Goal: Book appointment/travel/reservation

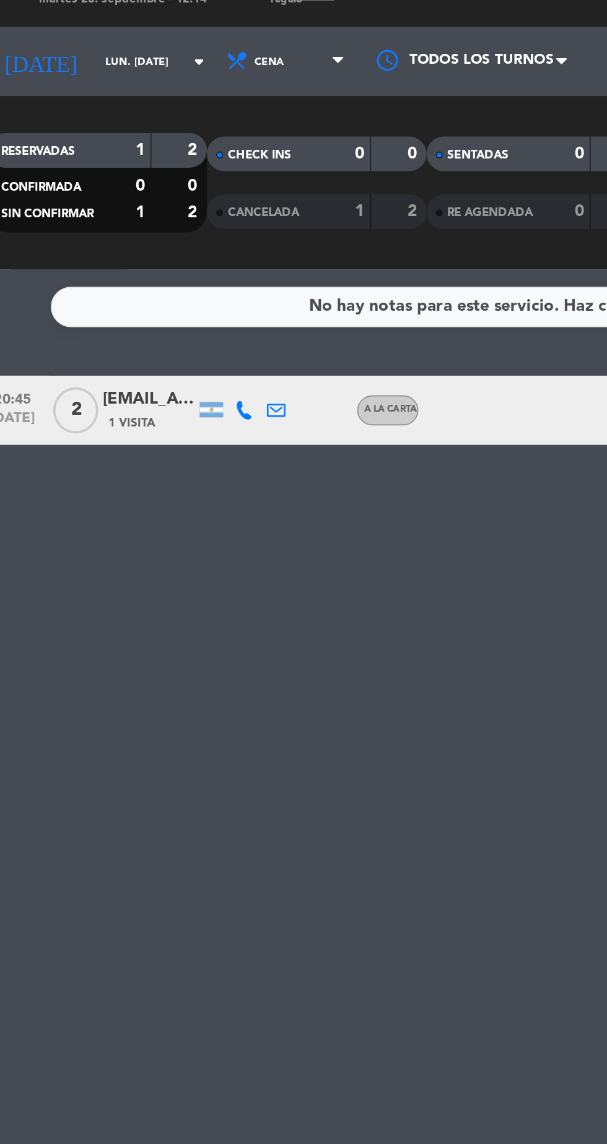
click at [85, 52] on input "lun. [DATE]" at bounding box center [105, 55] width 78 height 19
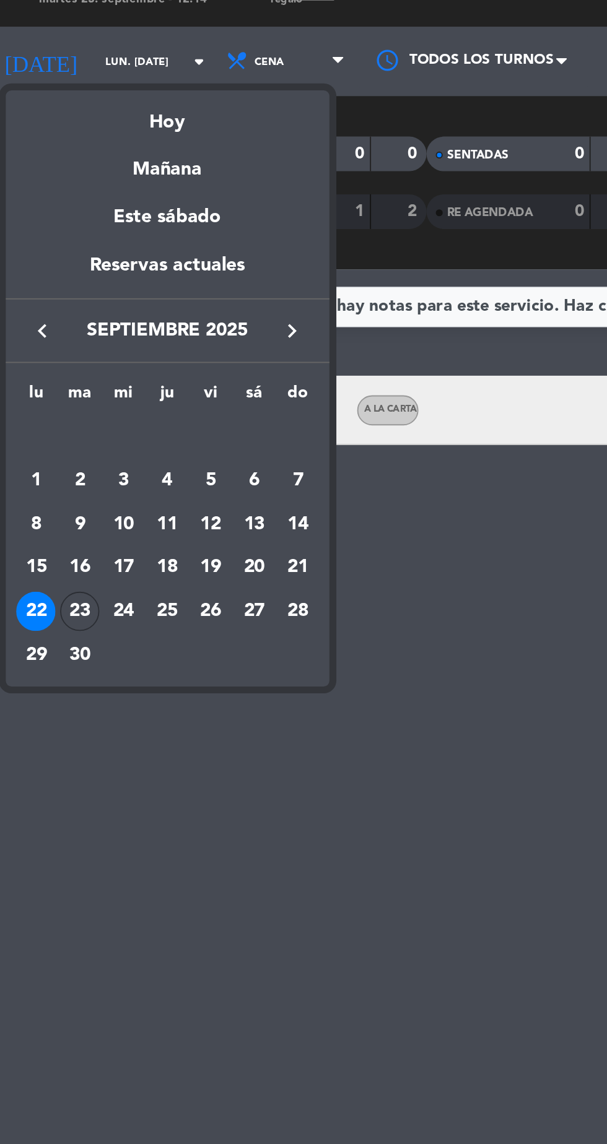
click at [59, 349] on div "23" at bounding box center [58, 350] width 21 height 21
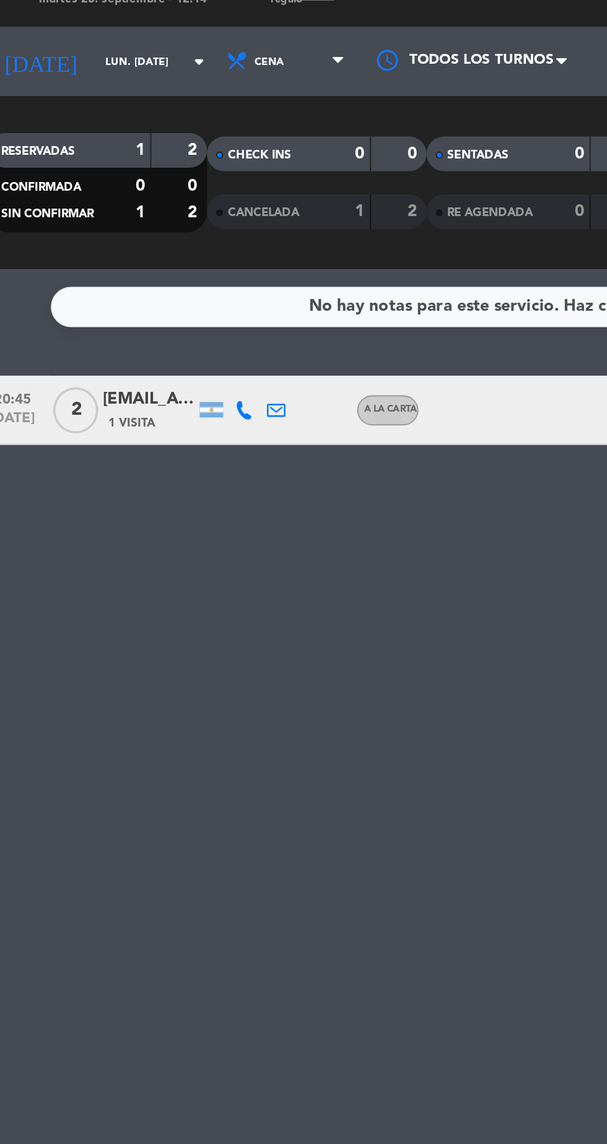
type input "[DATE] sep."
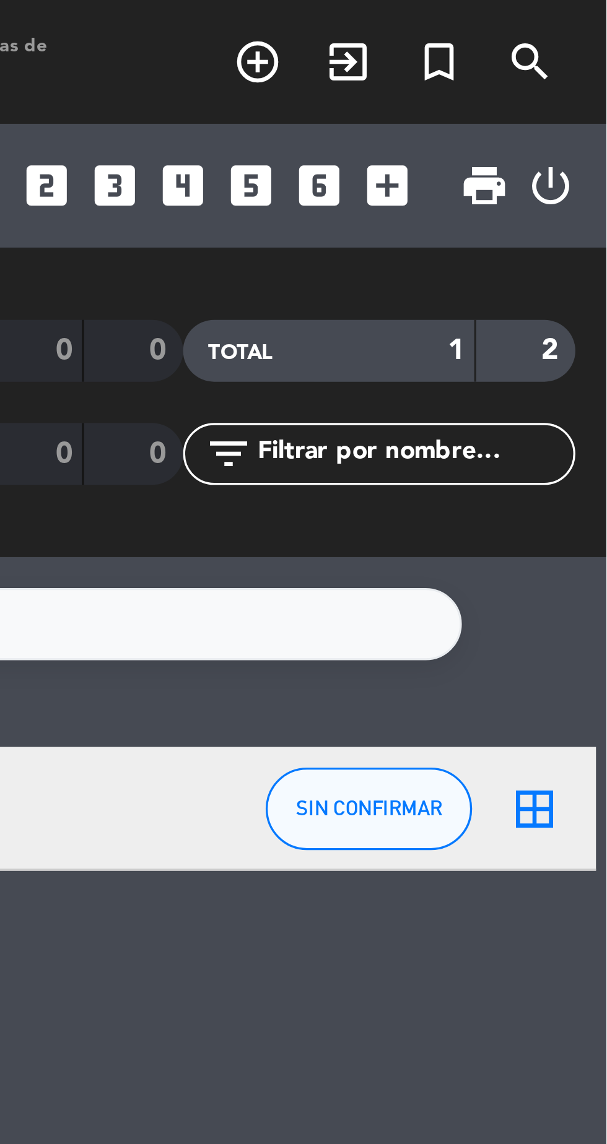
click at [555, 19] on icon "turned_in_not" at bounding box center [556, 18] width 15 height 15
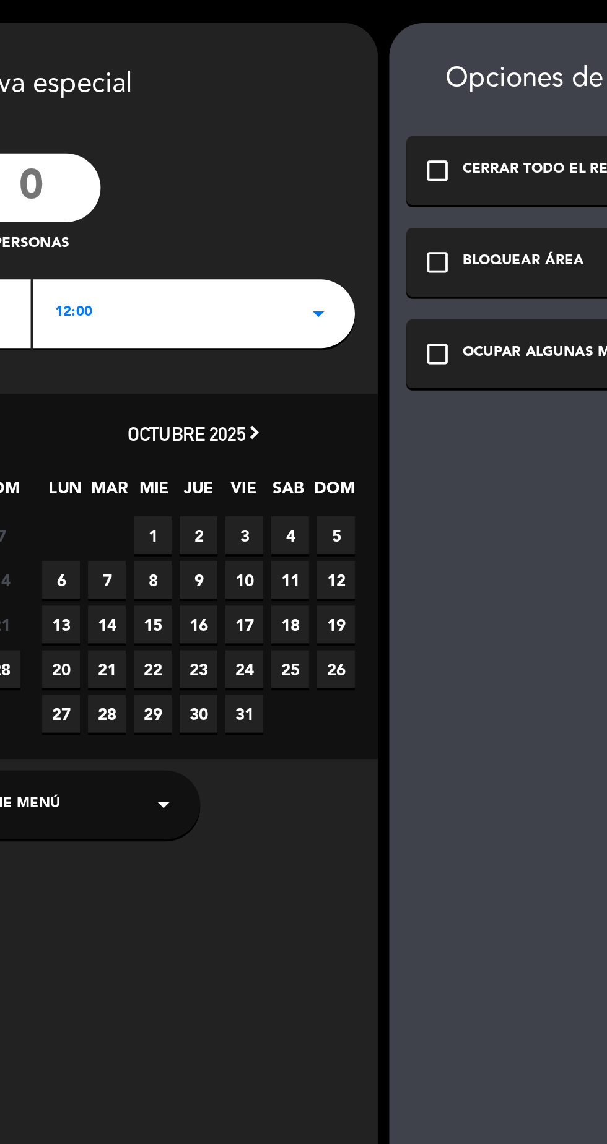
click at [424, 144] on icon "check_box_outline_blank" at bounding box center [419, 141] width 15 height 15
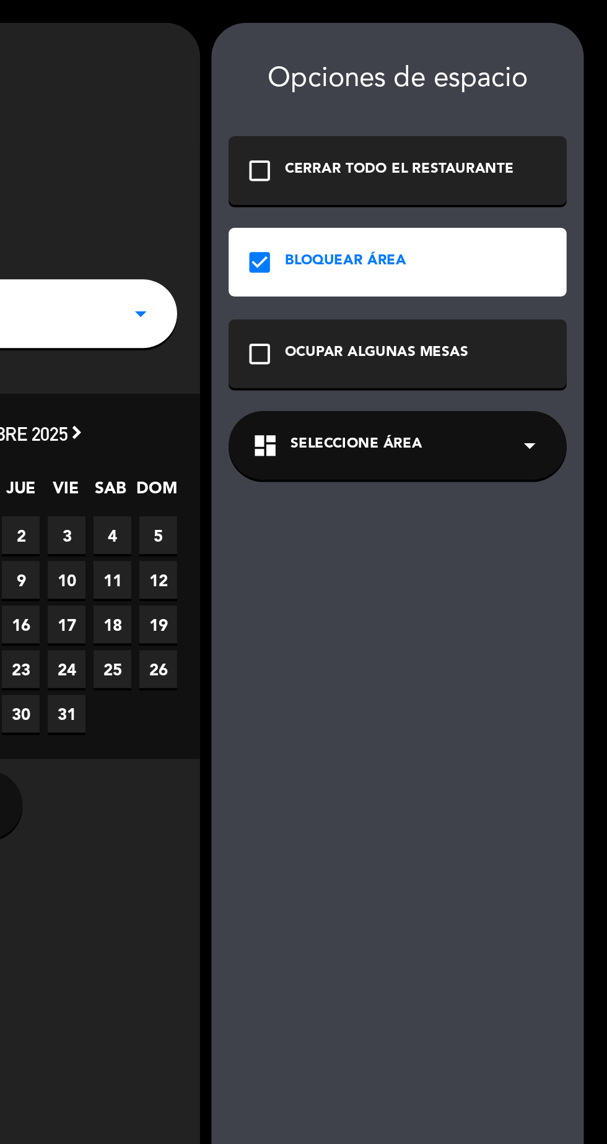
click at [453, 244] on span "Seleccione Área" at bounding box center [471, 241] width 71 height 12
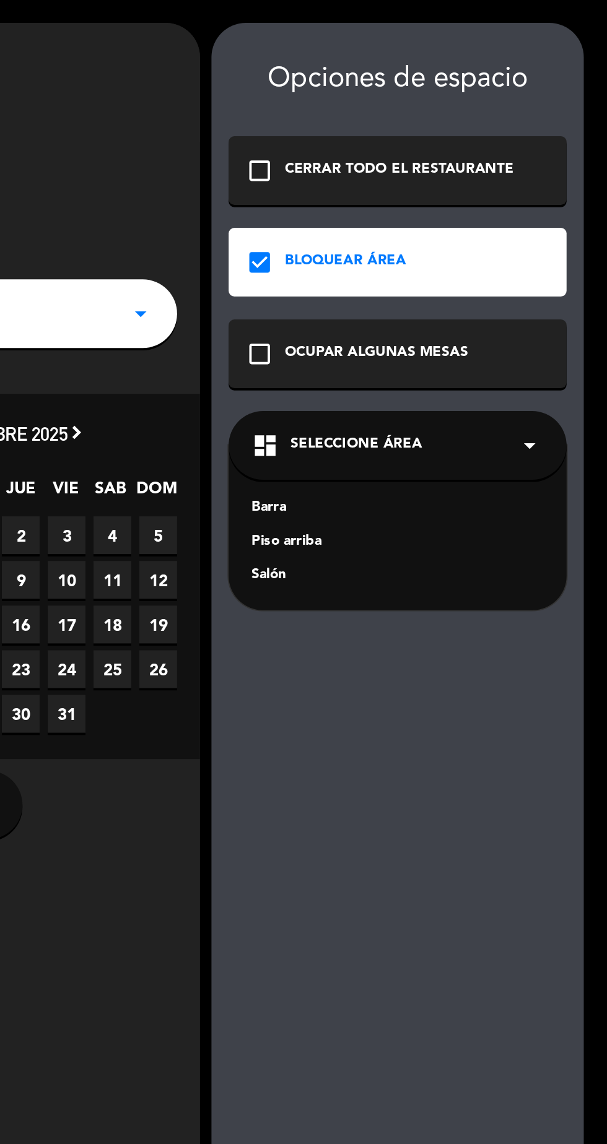
click at [432, 292] on div "Piso arriba" at bounding box center [494, 293] width 158 height 12
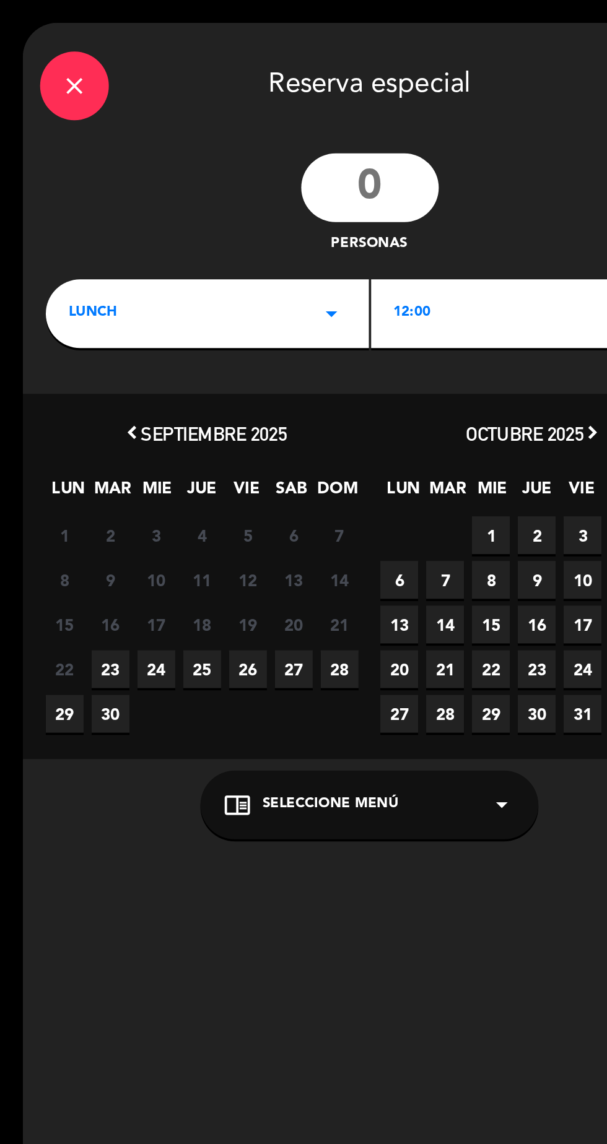
click at [176, 102] on input "number" at bounding box center [200, 101] width 74 height 37
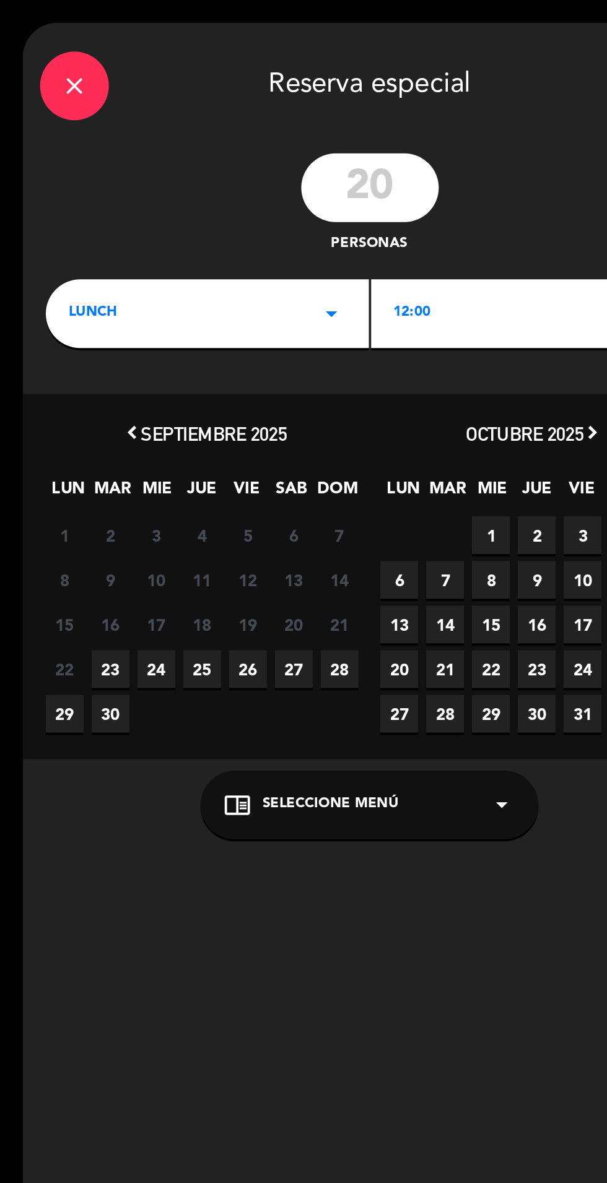
type input "20"
click at [54, 359] on span "23" at bounding box center [60, 362] width 20 height 20
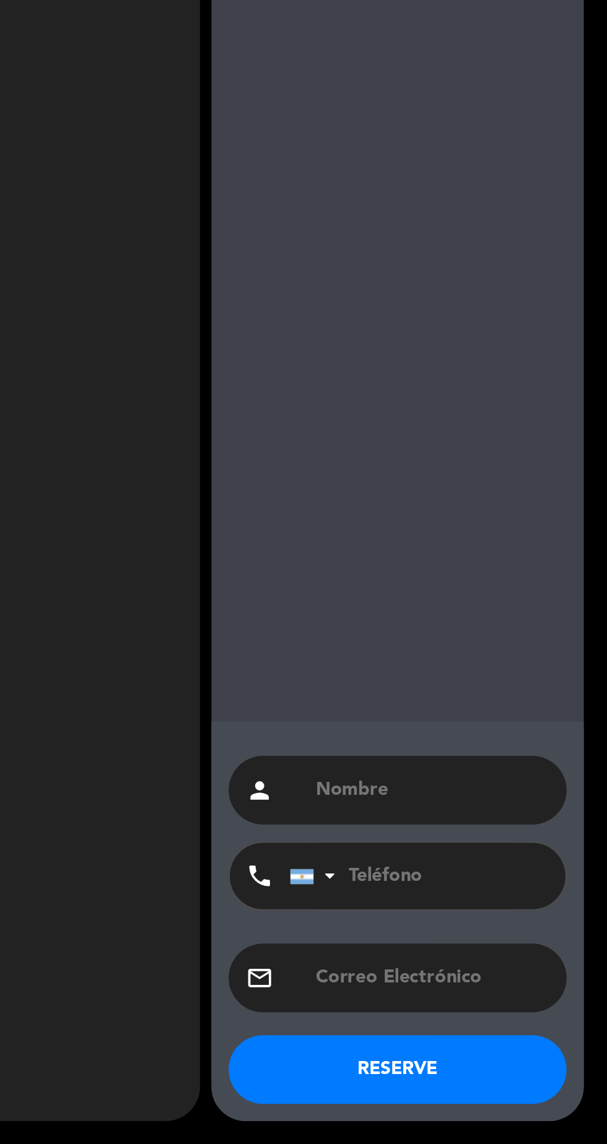
click at [523, 957] on div "Opciones de espacio check_box_outline_blank CERRAR TODO EL RESTAURANTE check_bo…" at bounding box center [493, 572] width 201 height 1120
click at [502, 962] on input "text" at bounding box center [512, 952] width 128 height 17
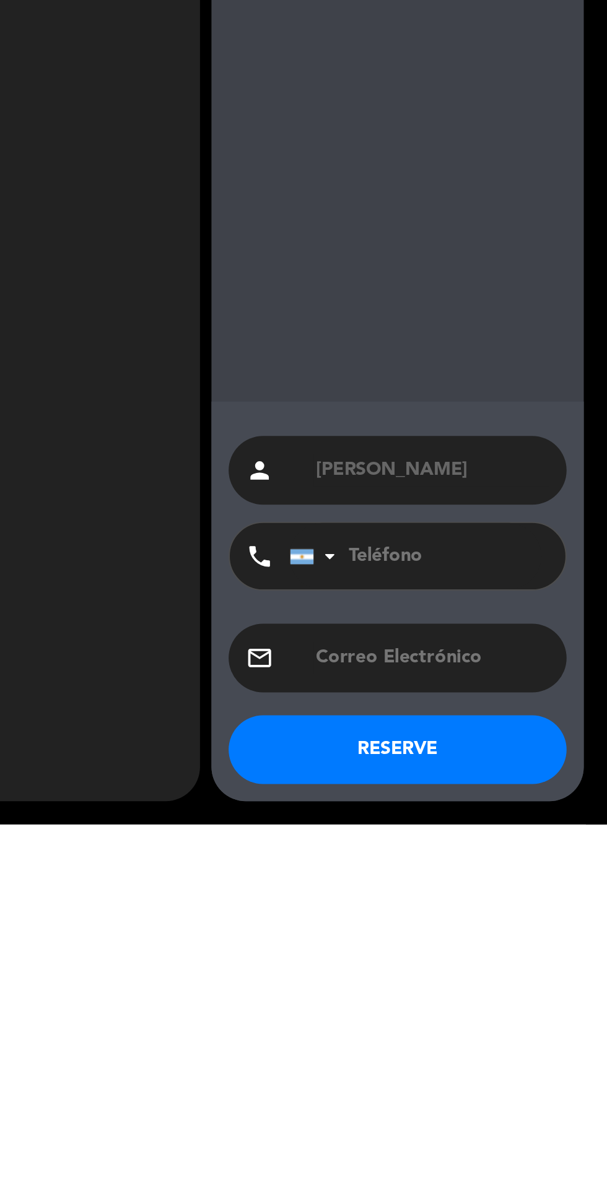
type input "[PERSON_NAME]"
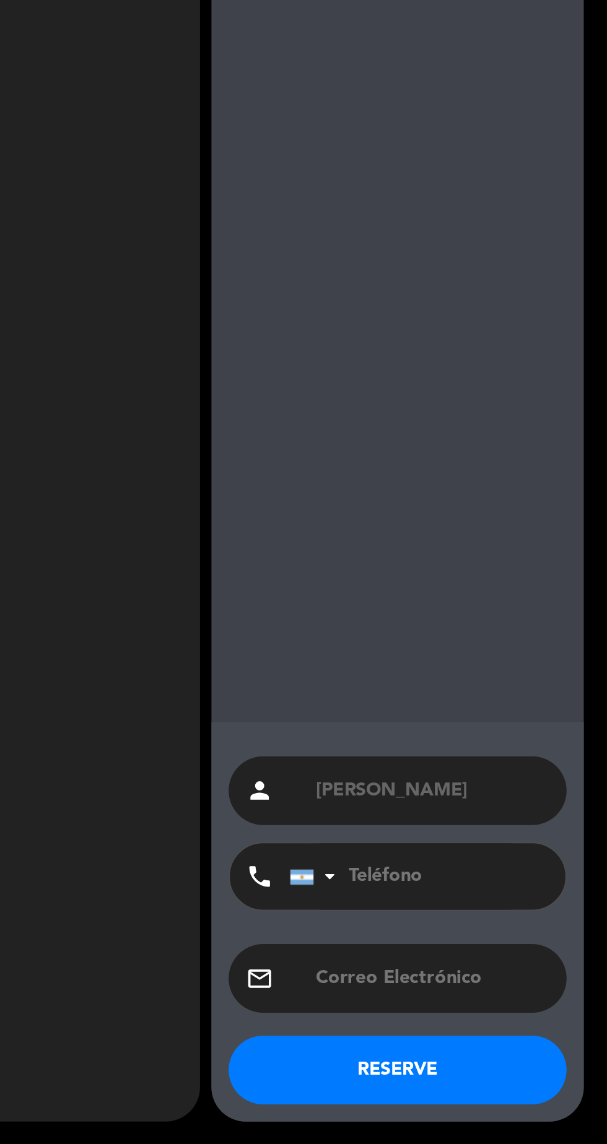
click at [518, 1100] on button "RESERVE" at bounding box center [494, 1104] width 183 height 37
